Goal: Information Seeking & Learning: Learn about a topic

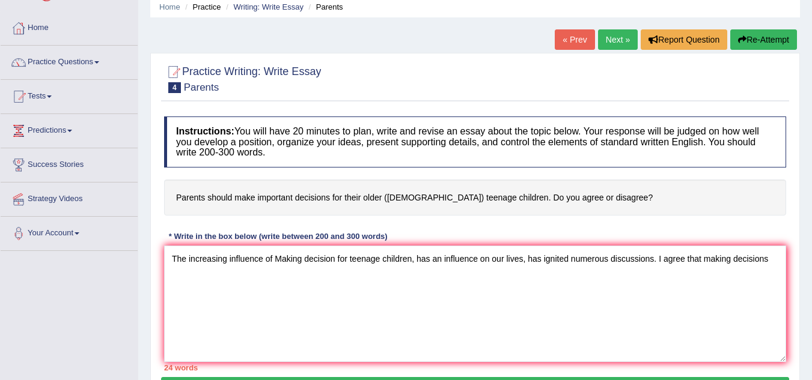
click at [333, 260] on textarea "The increasing influence of Making decision for teenage children, has an influe…" at bounding box center [475, 304] width 622 height 117
click at [783, 260] on textarea "The increasing influence of Making decisions for teenage children, has an influ…" at bounding box center [475, 304] width 622 height 117
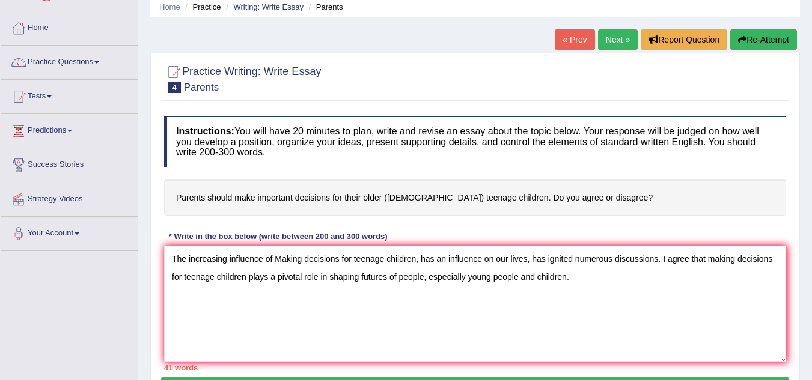
click at [528, 260] on textarea "The increasing influence of Making decisions for teenage children, has an influ…" at bounding box center [475, 304] width 622 height 117
click at [531, 260] on textarea "The increasing influence of Making decisions for teenage children, has an influ…" at bounding box center [475, 304] width 622 height 117
click at [619, 278] on textarea "The increasing influence of Making decisions for teenage children, has an influ…" at bounding box center [475, 304] width 622 height 117
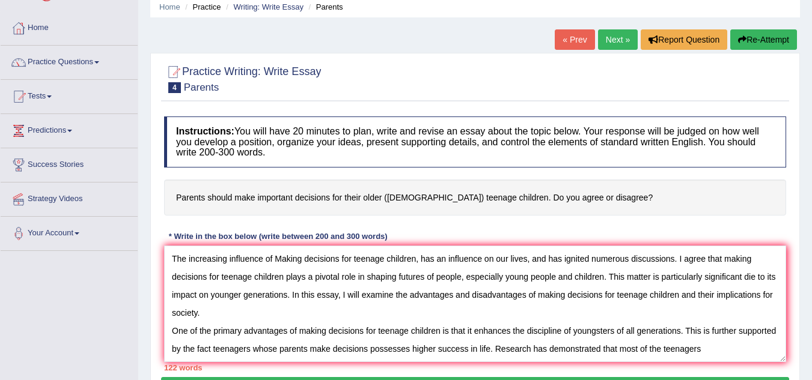
click at [661, 347] on textarea "The increasing influence of Making decisions for teenage children, has an influ…" at bounding box center [475, 304] width 622 height 117
click at [759, 348] on textarea "The increasing influence of Making decisions for teenage children, has an influ…" at bounding box center [475, 304] width 622 height 117
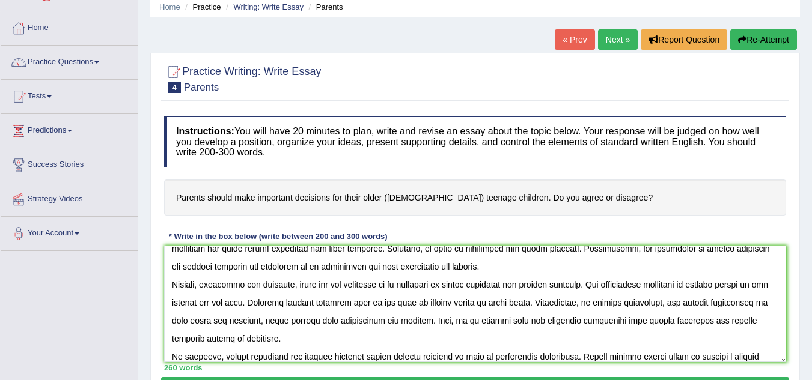
scroll to position [136, 0]
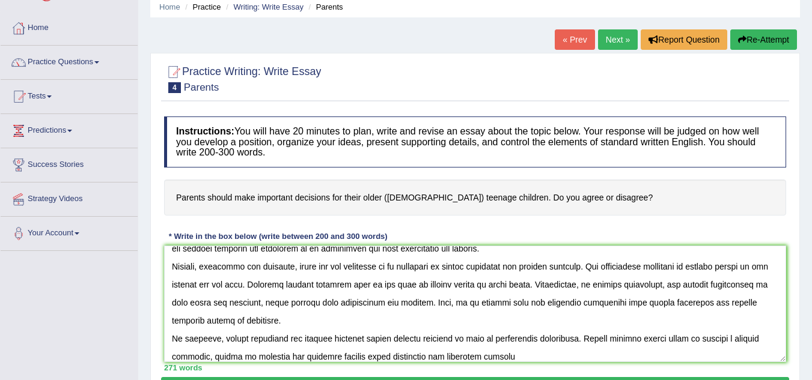
click at [429, 359] on textarea at bounding box center [475, 304] width 622 height 117
click at [512, 350] on textarea at bounding box center [475, 304] width 622 height 117
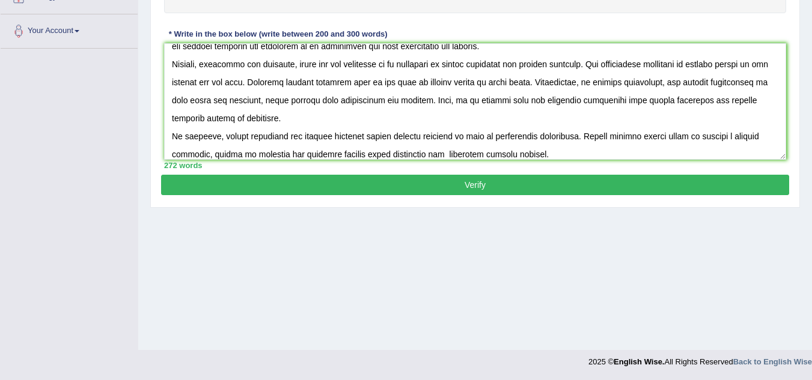
type textarea "The increasing influence of Making decisions for teenage children, has an influ…"
click at [463, 185] on button "Verify" at bounding box center [475, 185] width 628 height 20
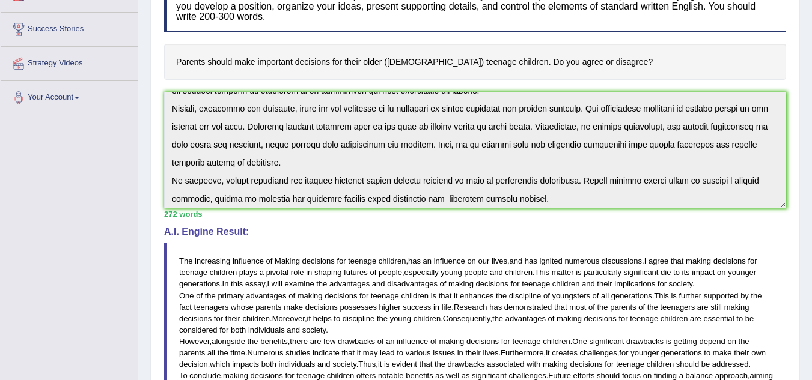
scroll to position [144, 0]
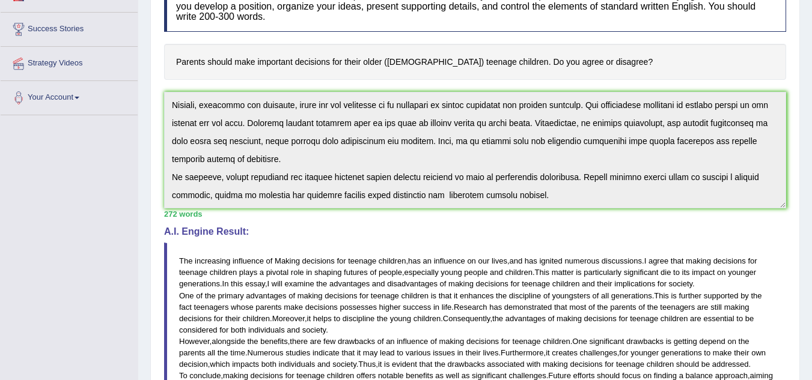
click at [722, 213] on div "Instructions: You will have 20 minutes to plan, write and revise an essay about…" at bounding box center [475, 248] width 628 height 546
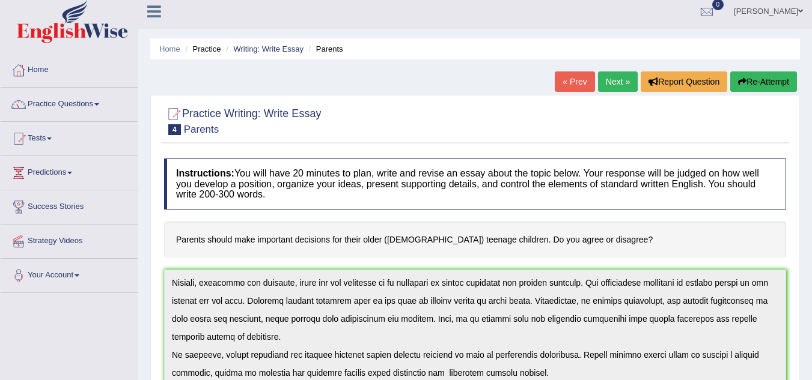
scroll to position [0, 0]
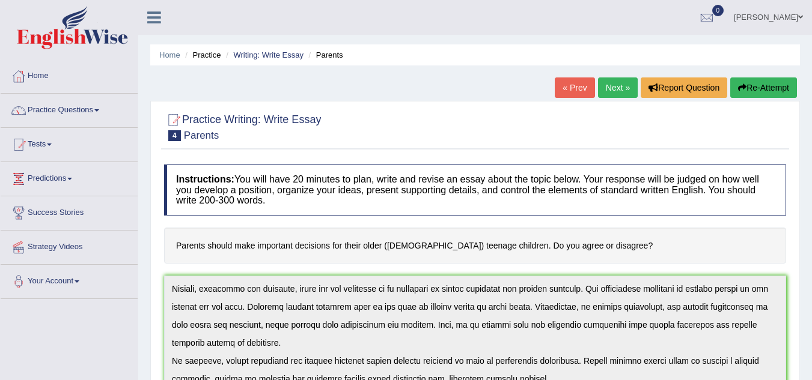
click at [570, 88] on link "« Prev" at bounding box center [575, 88] width 40 height 20
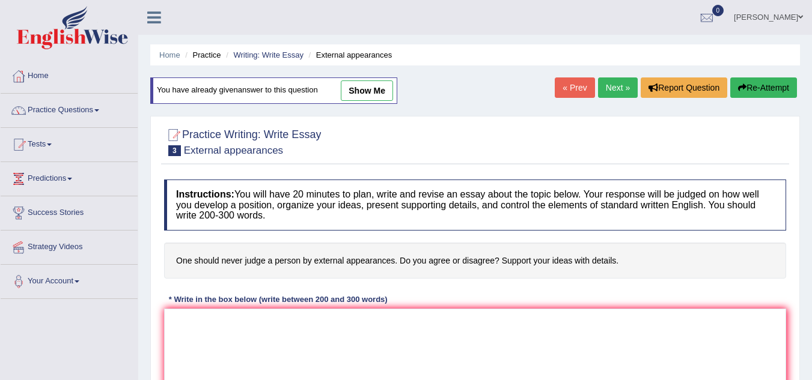
click at [609, 82] on link "Next »" at bounding box center [618, 88] width 40 height 20
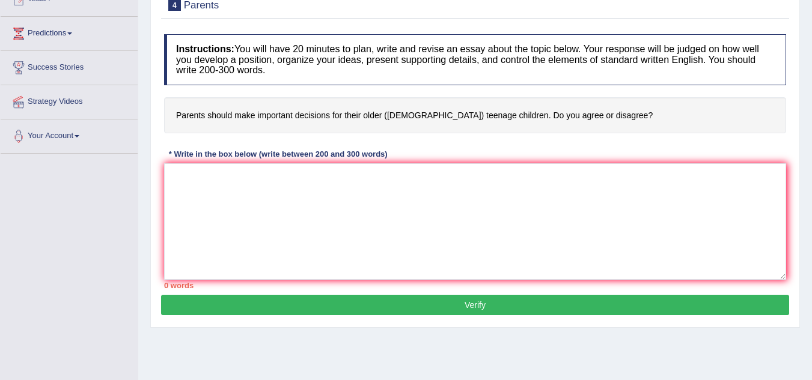
scroll to position [158, 0]
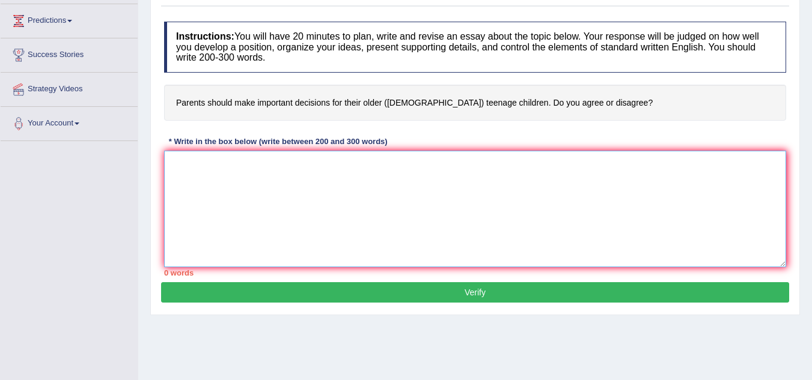
click at [179, 162] on textarea at bounding box center [475, 209] width 622 height 117
paste textarea "The increasing influence of Making decisions for teenage children, has an influ…"
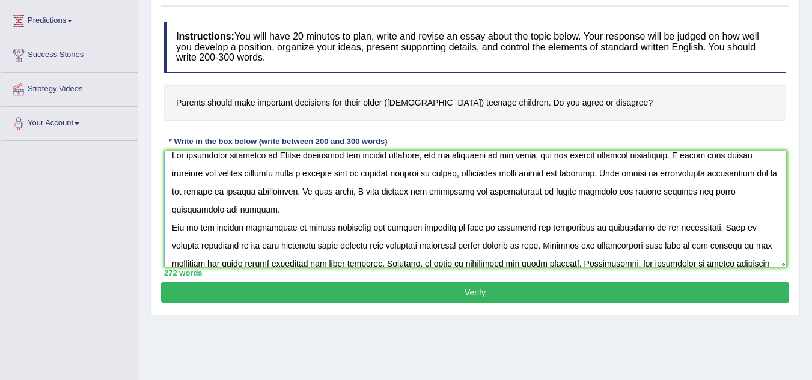
scroll to position [0, 0]
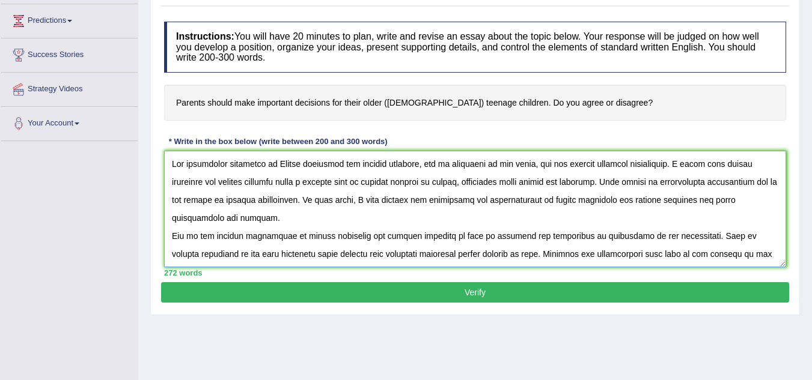
click at [554, 180] on textarea at bounding box center [475, 209] width 622 height 117
click at [754, 181] on textarea at bounding box center [475, 209] width 622 height 117
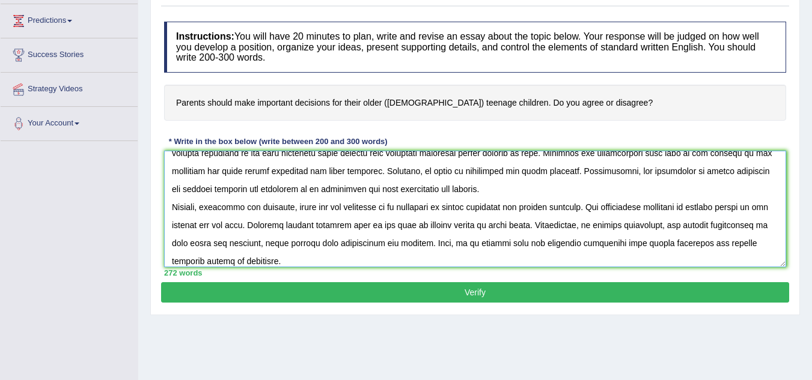
scroll to position [144, 0]
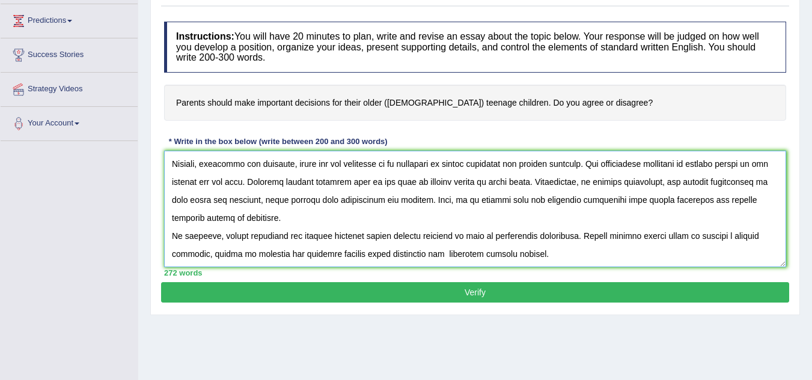
click at [205, 254] on textarea at bounding box center [475, 209] width 622 height 117
click at [215, 253] on textarea at bounding box center [475, 209] width 622 height 117
type textarea "The increasing influence of Making decisions for teenage children, has an influ…"
click at [396, 287] on button "Verify" at bounding box center [475, 292] width 628 height 20
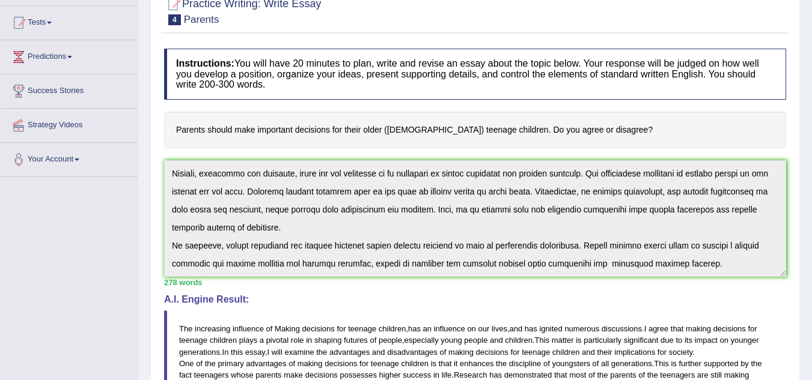
scroll to position [0, 0]
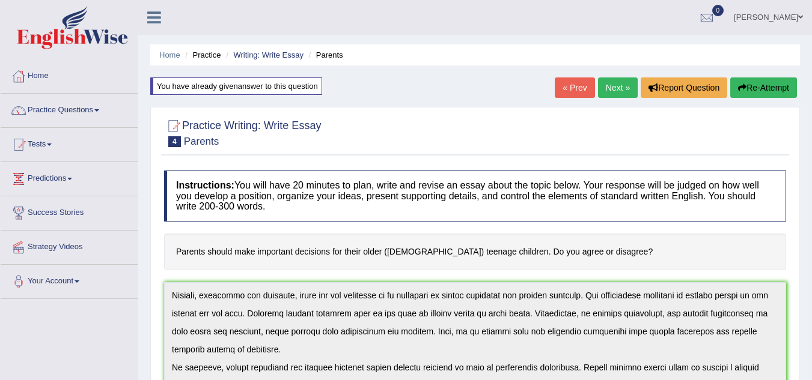
click at [569, 85] on link "« Prev" at bounding box center [575, 88] width 40 height 20
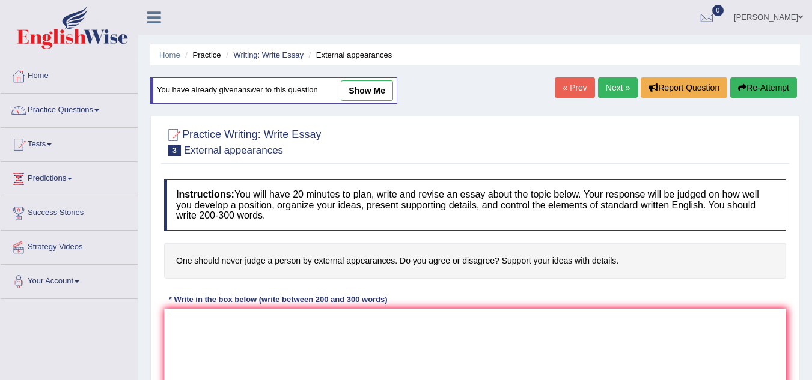
click at [374, 88] on link "show me" at bounding box center [367, 91] width 52 height 20
type textarea "The increasing influence of Judging people by external appearances have an infl…"
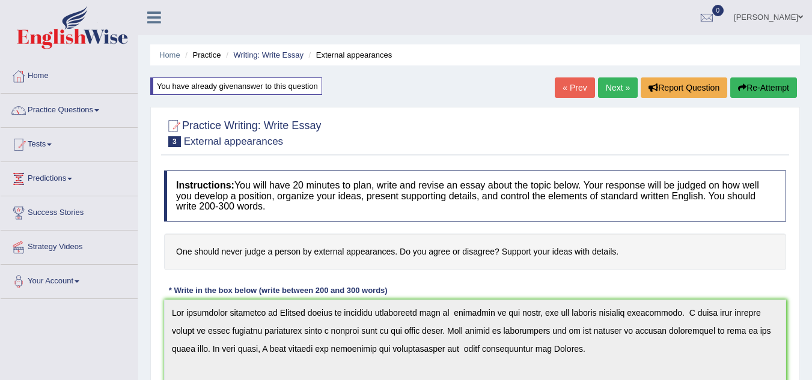
click at [570, 85] on link "« Prev" at bounding box center [575, 88] width 40 height 20
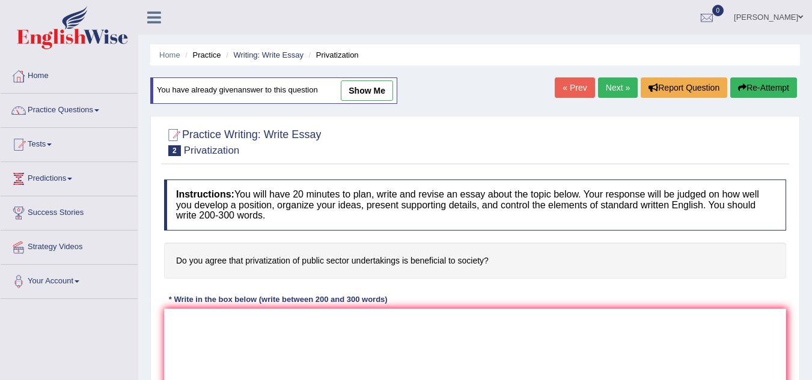
click at [362, 90] on link "show me" at bounding box center [367, 91] width 52 height 20
type textarea "The increasing influence of Privatization on our lives has ignited numerous dis…"
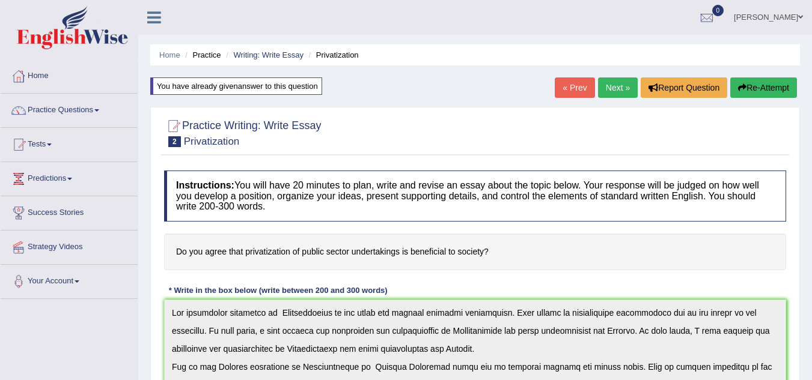
click at [617, 78] on link "Next »" at bounding box center [618, 88] width 40 height 20
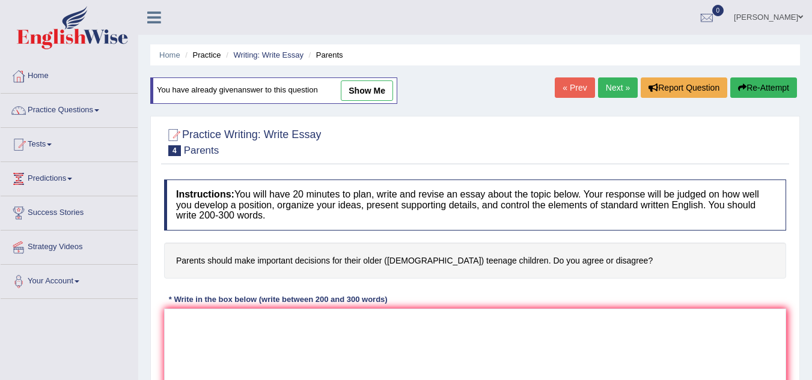
click at [617, 78] on link "Next »" at bounding box center [618, 88] width 40 height 20
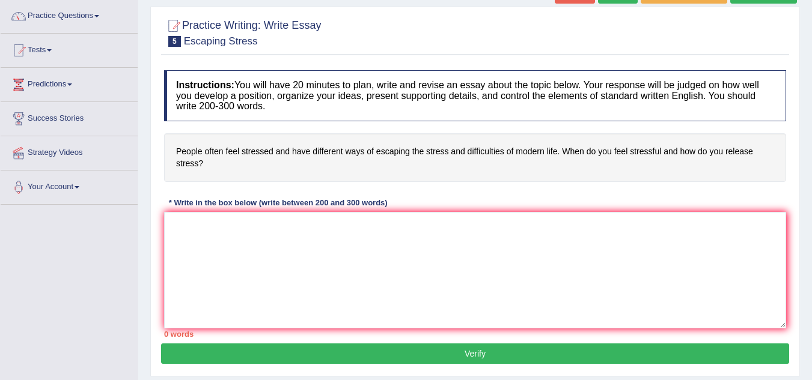
scroll to position [96, 0]
